Goal: Use online tool/utility: Utilize a website feature to perform a specific function

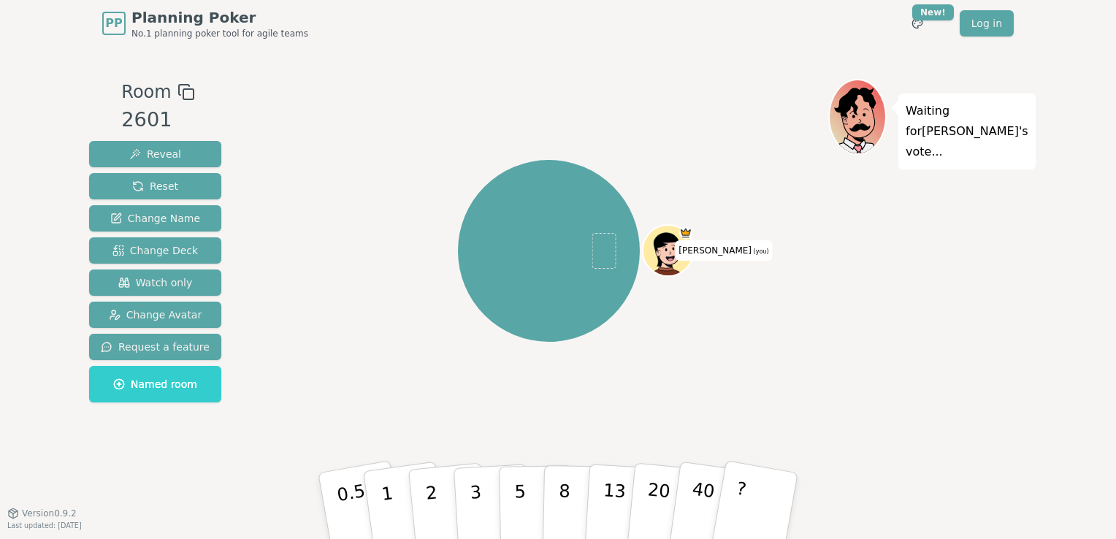
click at [180, 86] on icon at bounding box center [186, 92] width 18 height 18
click at [472, 145] on div "[PERSON_NAME] (you)" at bounding box center [548, 250] width 559 height 291
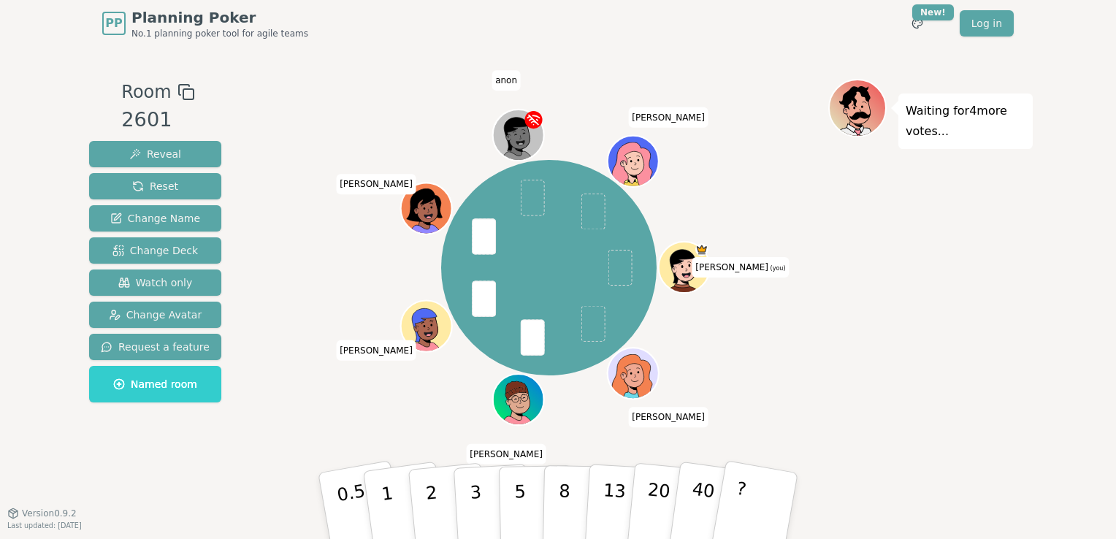
click at [777, 370] on div "[PERSON_NAME] (you) [PERSON_NAME] [PERSON_NAME] anon [PERSON_NAME]" at bounding box center [548, 267] width 559 height 325
click at [780, 218] on div "[PERSON_NAME] (you) [PERSON_NAME] [PERSON_NAME] anon [PERSON_NAME]" at bounding box center [548, 267] width 559 height 325
click at [757, 500] on button "?" at bounding box center [755, 505] width 91 height 120
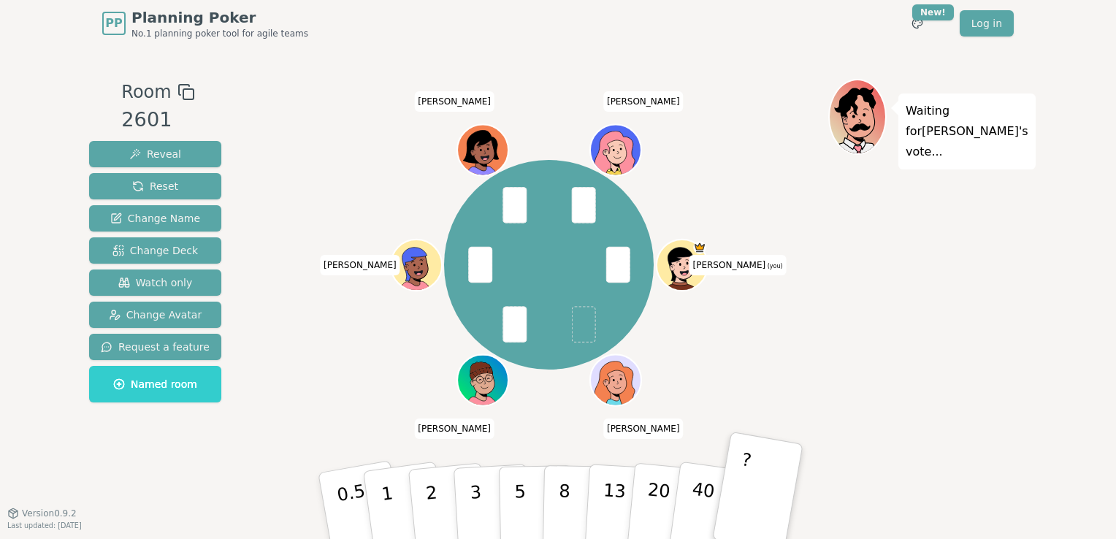
click at [822, 361] on div "[PERSON_NAME] (you) [PERSON_NAME] [PERSON_NAME] [PERSON_NAME]" at bounding box center [548, 264] width 559 height 319
click at [313, 349] on div "[PERSON_NAME] (you) [PERSON_NAME] [PERSON_NAME] [PERSON_NAME]" at bounding box center [548, 264] width 559 height 319
click at [843, 332] on div "Waiting for [PERSON_NAME] 's vote..." at bounding box center [930, 280] width 204 height 402
click at [356, 183] on div "[PERSON_NAME] (you) [PERSON_NAME] [PERSON_NAME] [PERSON_NAME]" at bounding box center [548, 264] width 559 height 319
click at [339, 381] on div "[PERSON_NAME] (you) [PERSON_NAME] [PERSON_NAME] [PERSON_NAME]" at bounding box center [548, 264] width 559 height 319
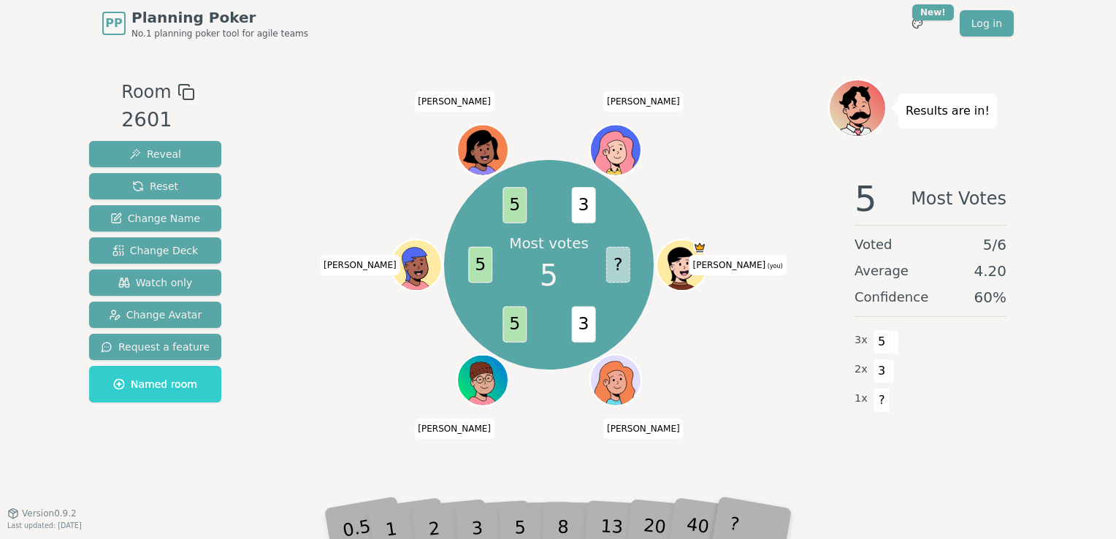
click at [310, 359] on div "Most votes 5 ? 3 5 5 5 3 [PERSON_NAME] (you) [PERSON_NAME] [PERSON_NAME] [PERSO…" at bounding box center [548, 264] width 559 height 319
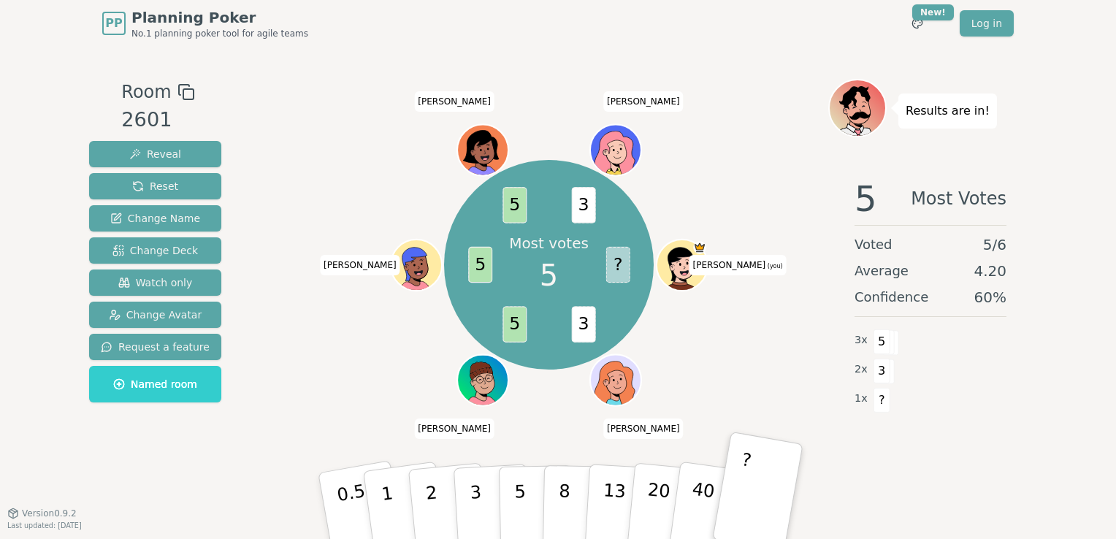
click at [757, 343] on div "Most votes 5 ? 3 5 5 5 3 [PERSON_NAME] (you) [PERSON_NAME] [PERSON_NAME] [PERSO…" at bounding box center [548, 264] width 559 height 319
click at [741, 183] on div "Majority 5 ? 3 5 5 5 5 3 [PERSON_NAME] (you) [PERSON_NAME] [PERSON_NAME] [PERSO…" at bounding box center [548, 264] width 559 height 319
drag, startPoint x: 746, startPoint y: 170, endPoint x: 264, endPoint y: 148, distance: 483.2
click at [264, 148] on div "Room 2601 Reveal Reset Change Name Change Deck Watch only Change Avatar Request…" at bounding box center [557, 280] width 949 height 402
click at [155, 184] on span "Reset" at bounding box center [155, 186] width 46 height 15
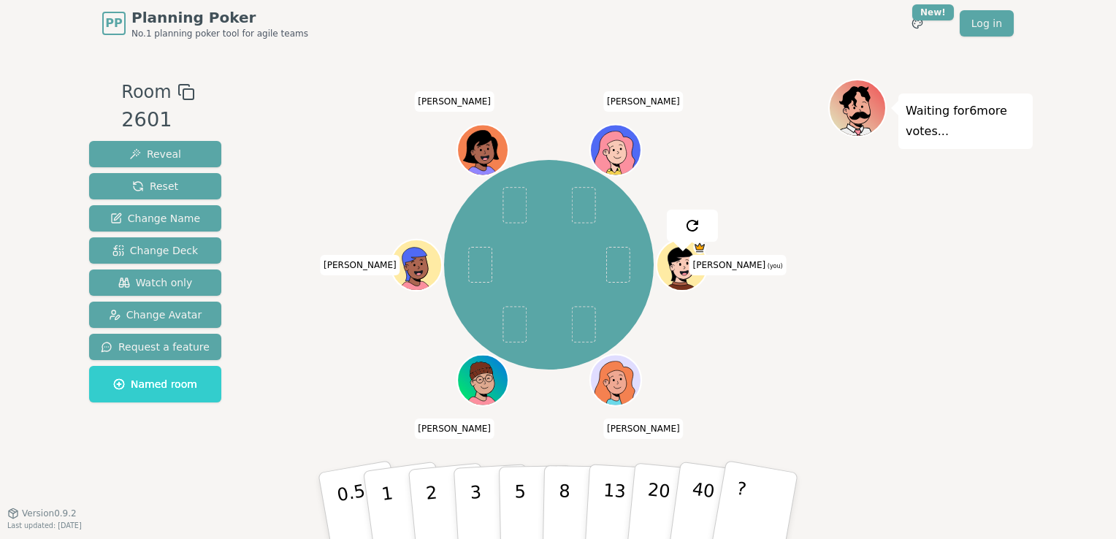
click at [277, 159] on div "[PERSON_NAME] (you) [PERSON_NAME] [PERSON_NAME] [PERSON_NAME]" at bounding box center [548, 264] width 559 height 319
click at [754, 489] on button "?" at bounding box center [755, 505] width 91 height 120
click at [334, 85] on div at bounding box center [548, 92] width 559 height 26
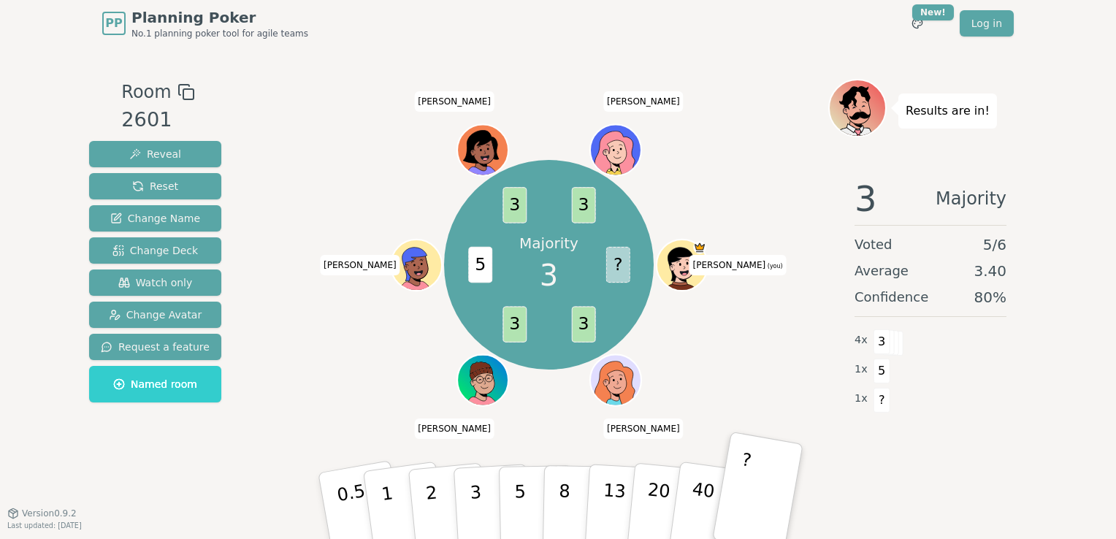
drag, startPoint x: 757, startPoint y: 378, endPoint x: 697, endPoint y: 180, distance: 206.5
drag, startPoint x: 697, startPoint y: 180, endPoint x: 345, endPoint y: 178, distance: 352.7
drag, startPoint x: 345, startPoint y: 178, endPoint x: 330, endPoint y: 154, distance: 28.2
click at [330, 154] on div "Majority 3 ? 3 3 5 3 3 [PERSON_NAME] (you) [PERSON_NAME] [PERSON_NAME] [PERSON_…" at bounding box center [548, 264] width 559 height 319
click at [146, 184] on span "Reset" at bounding box center [155, 186] width 46 height 15
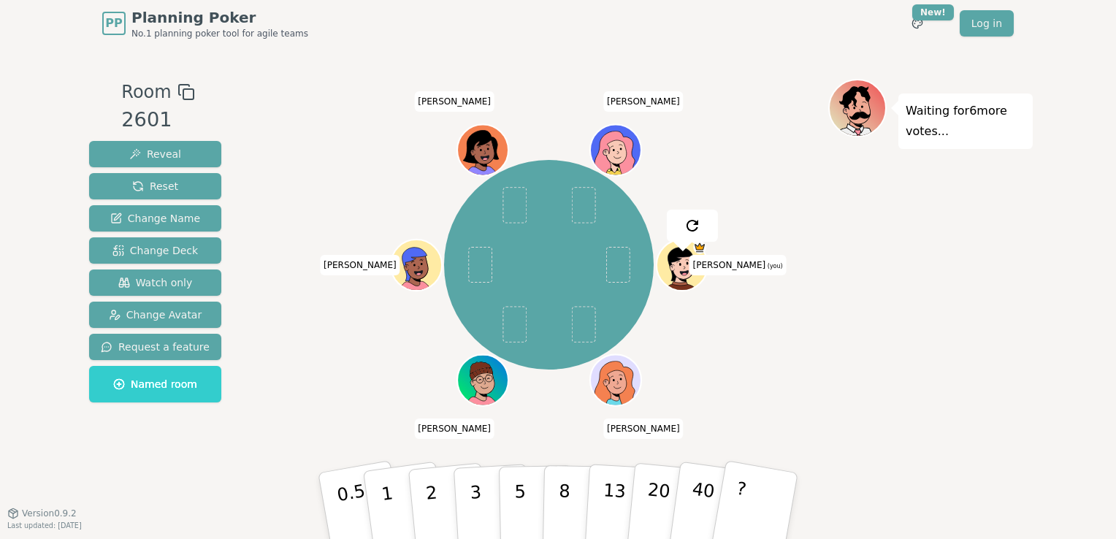
click at [351, 137] on div "[PERSON_NAME] (you) [PERSON_NAME] [PERSON_NAME] [PERSON_NAME]" at bounding box center [548, 264] width 559 height 319
click at [332, 163] on div "[PERSON_NAME] (you) [PERSON_NAME] [PERSON_NAME] [PERSON_NAME]" at bounding box center [548, 264] width 559 height 319
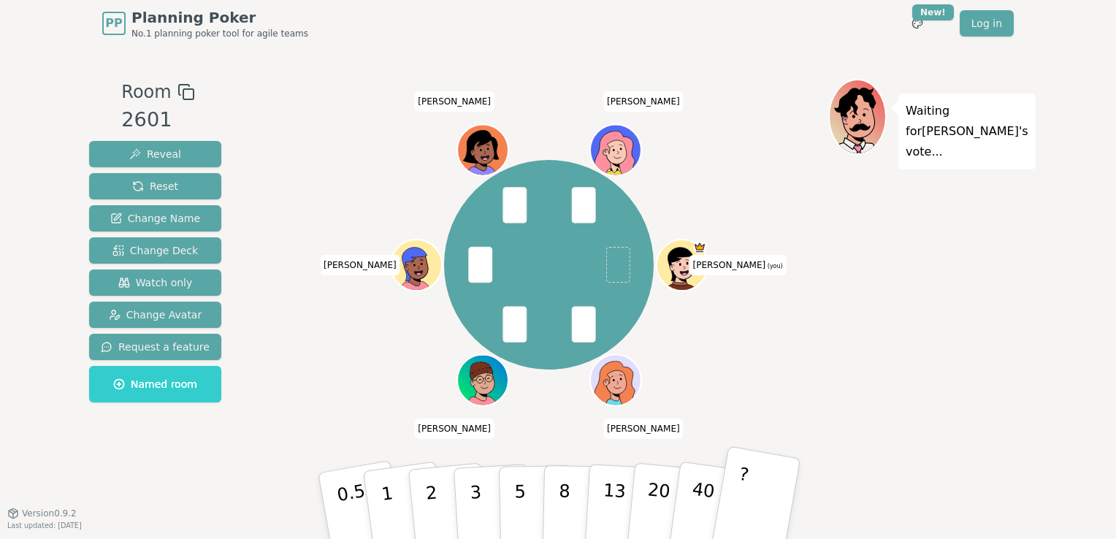
click at [783, 502] on button "?" at bounding box center [755, 505] width 91 height 120
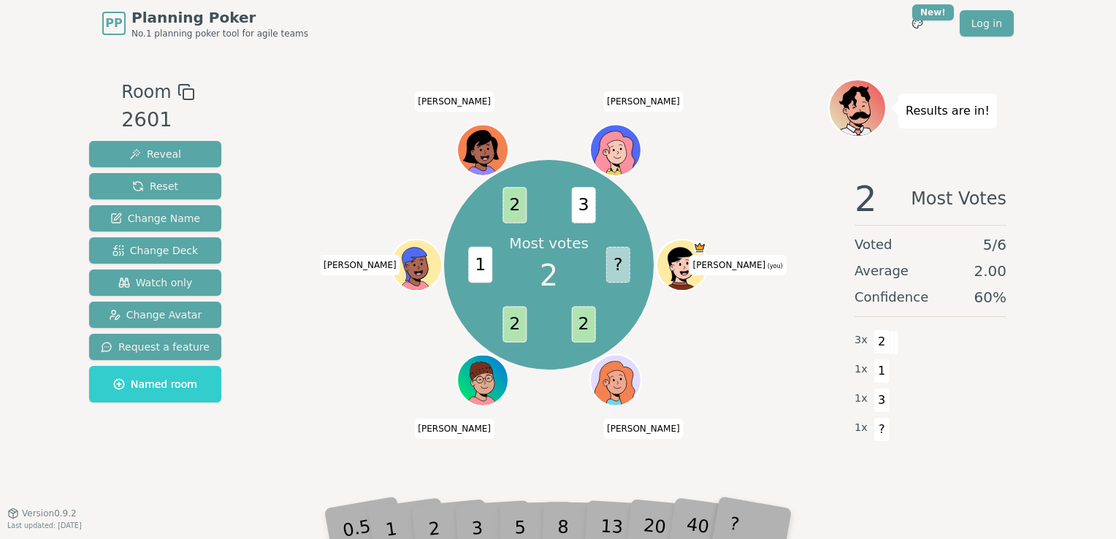
click at [324, 318] on div "Most votes 2 ? 2 2 1 2 3 [PERSON_NAME] (you) [PERSON_NAME] [PERSON_NAME] [PERSO…" at bounding box center [548, 264] width 559 height 319
